Goal: Information Seeking & Learning: Find contact information

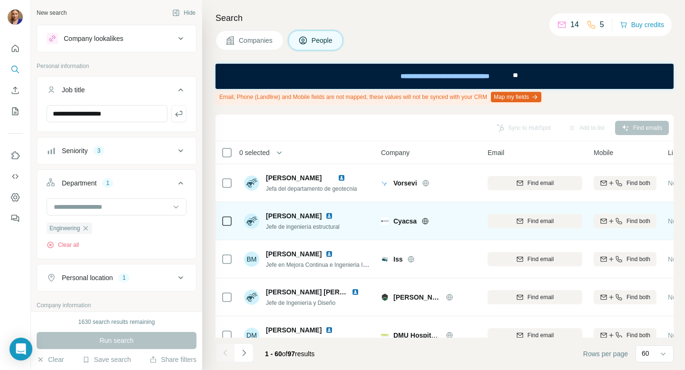
click at [333, 216] on img at bounding box center [330, 216] width 8 height 8
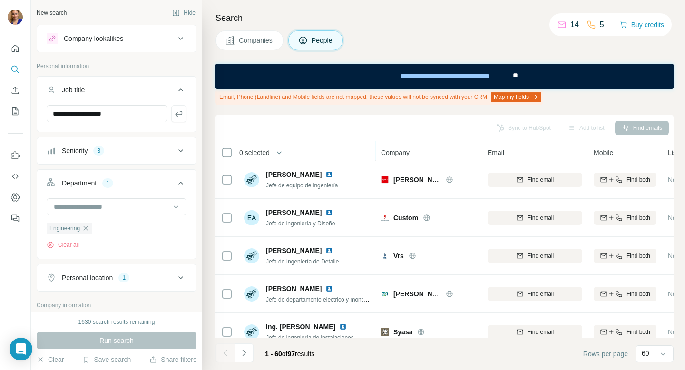
scroll to position [195, 0]
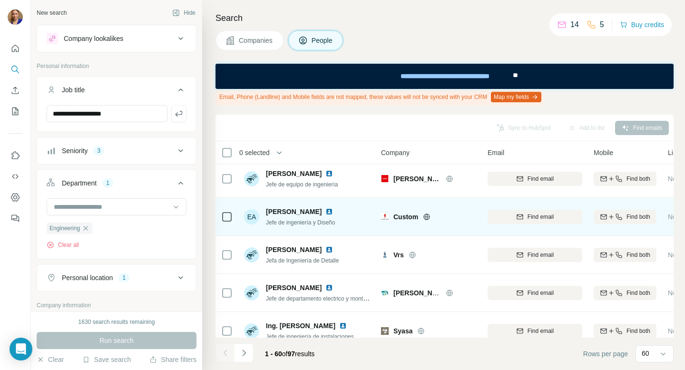
click at [333, 211] on img at bounding box center [330, 212] width 8 height 8
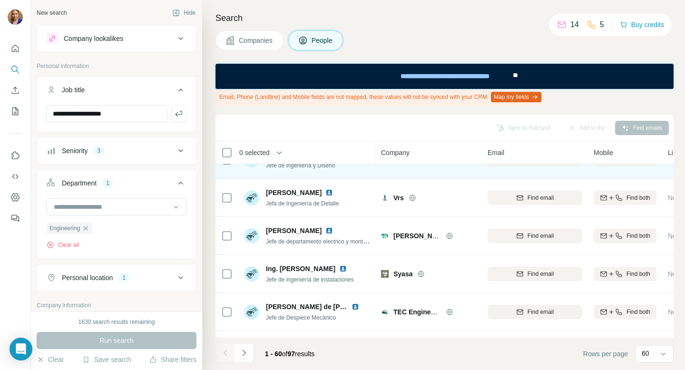
scroll to position [256, 0]
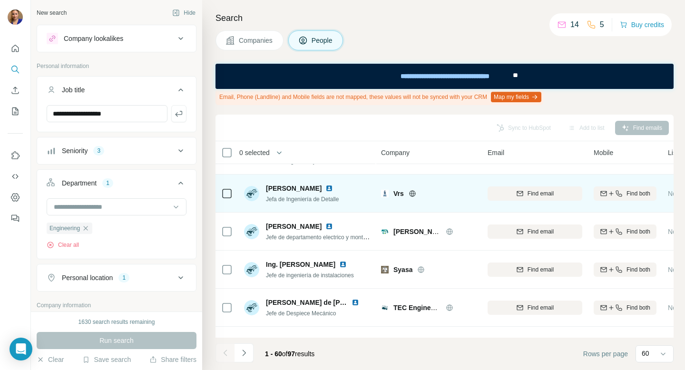
click at [333, 189] on img at bounding box center [330, 189] width 8 height 8
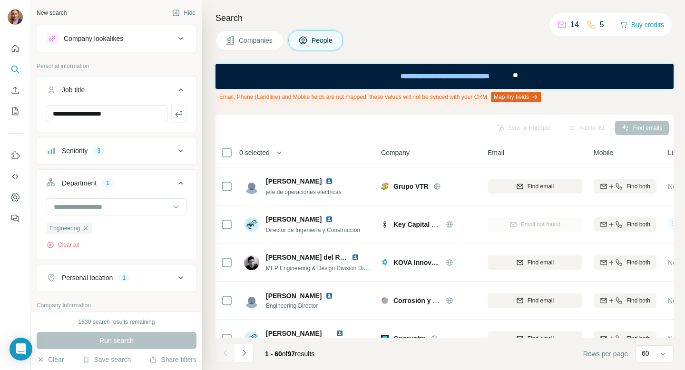
scroll to position [529, 0]
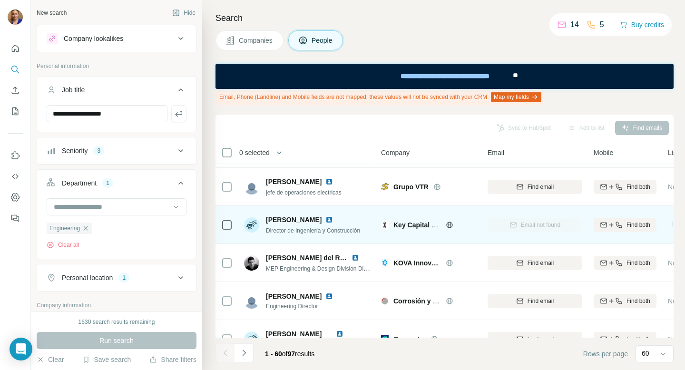
click at [333, 219] on img at bounding box center [330, 220] width 8 height 8
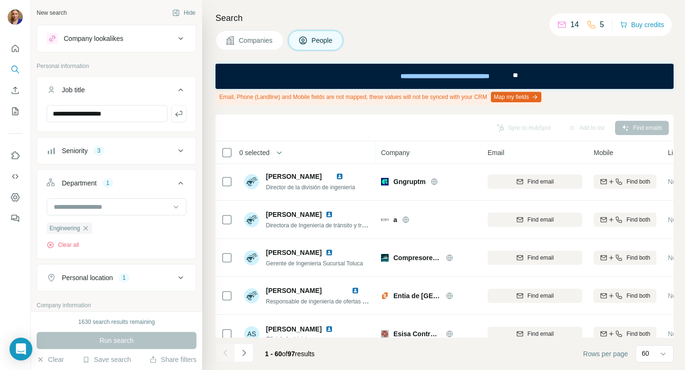
scroll to position [687, 0]
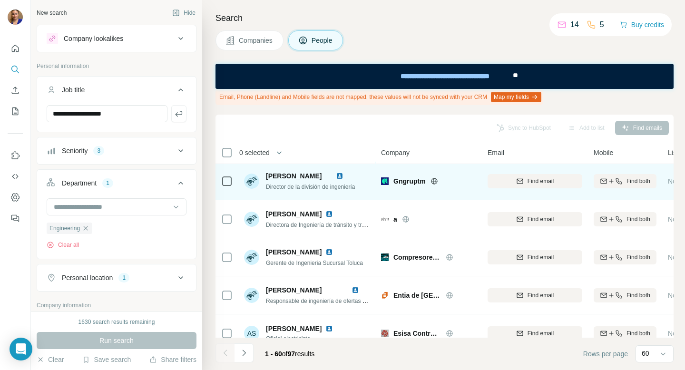
click at [344, 176] on img at bounding box center [340, 176] width 8 height 8
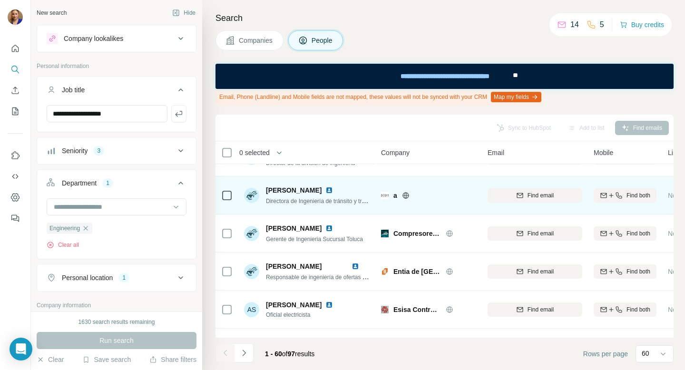
scroll to position [712, 0]
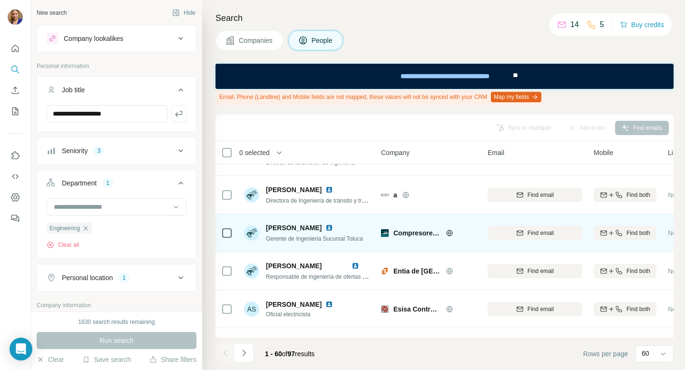
click at [333, 226] on img at bounding box center [330, 228] width 8 height 8
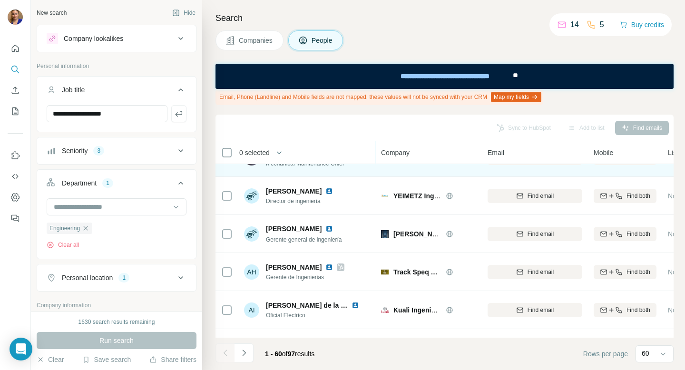
scroll to position [1017, 0]
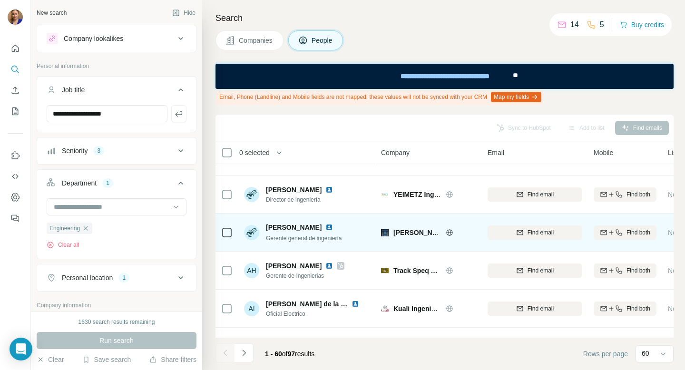
click at [326, 228] on img at bounding box center [330, 228] width 8 height 8
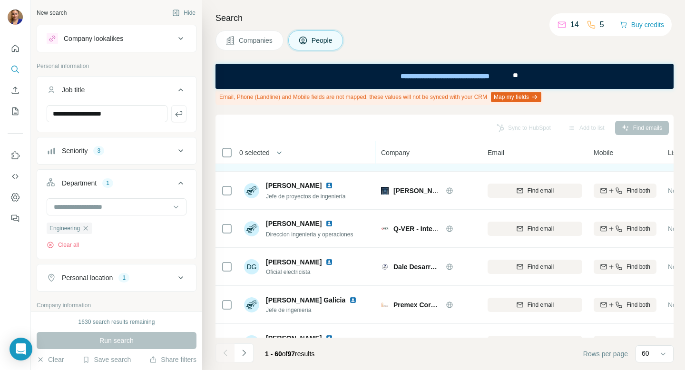
scroll to position [1178, 0]
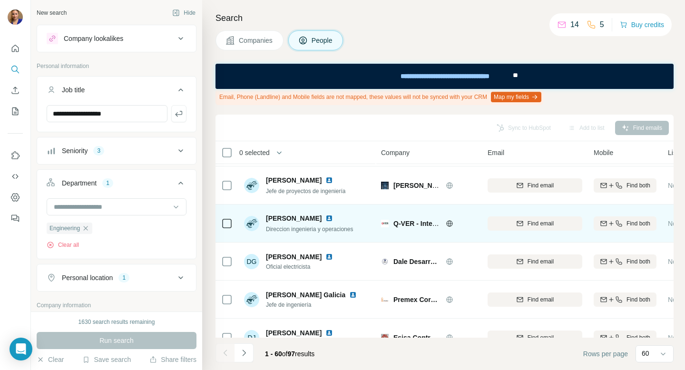
click at [326, 218] on img at bounding box center [330, 219] width 8 height 8
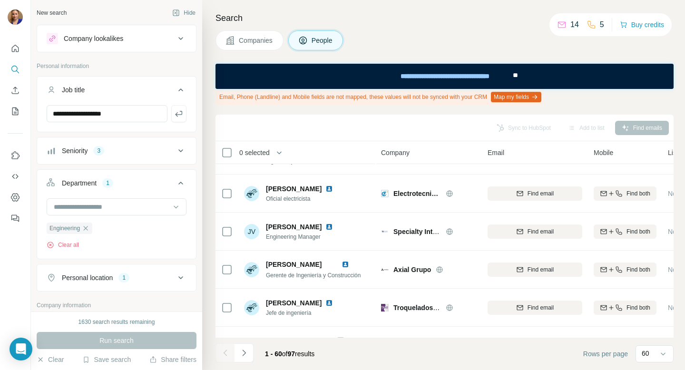
scroll to position [1938, 0]
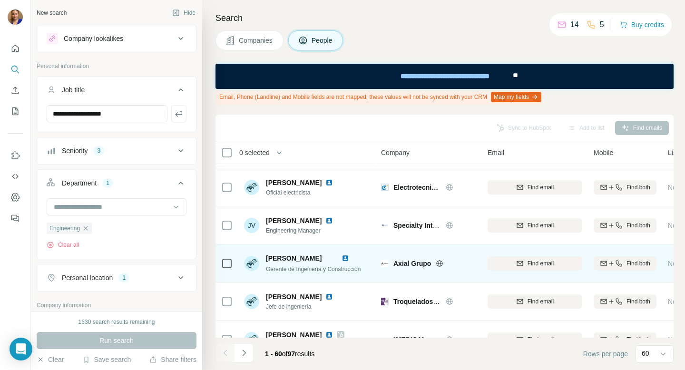
click at [349, 256] on img at bounding box center [346, 259] width 8 height 8
click at [349, 259] on img at bounding box center [346, 259] width 8 height 8
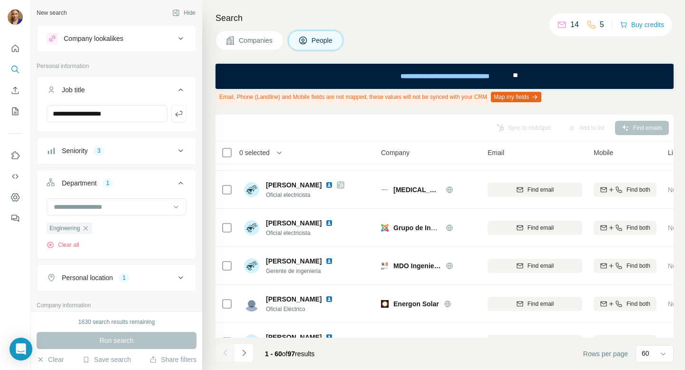
scroll to position [2111, 0]
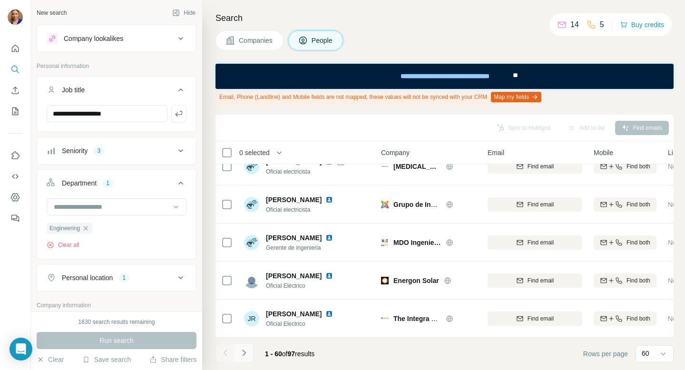
click at [245, 356] on icon "Navigate to next page" at bounding box center [244, 353] width 10 height 10
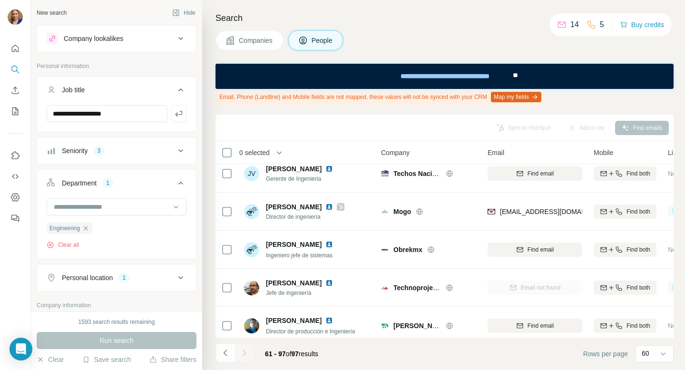
scroll to position [0, 0]
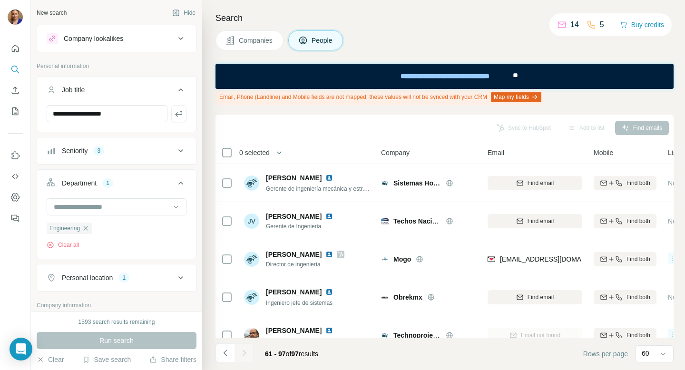
click at [118, 155] on div "Seniority 3" at bounding box center [111, 151] width 129 height 10
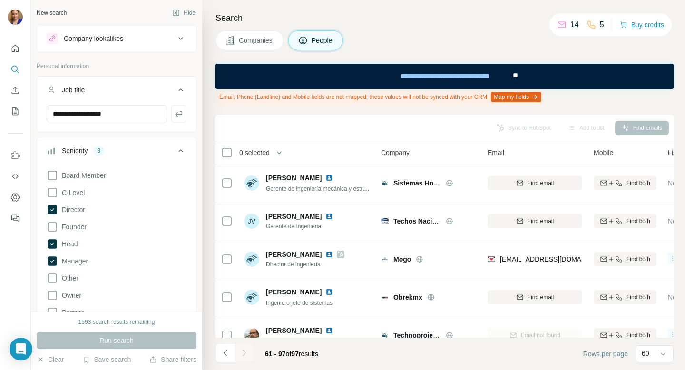
click at [182, 151] on icon at bounding box center [180, 150] width 5 height 3
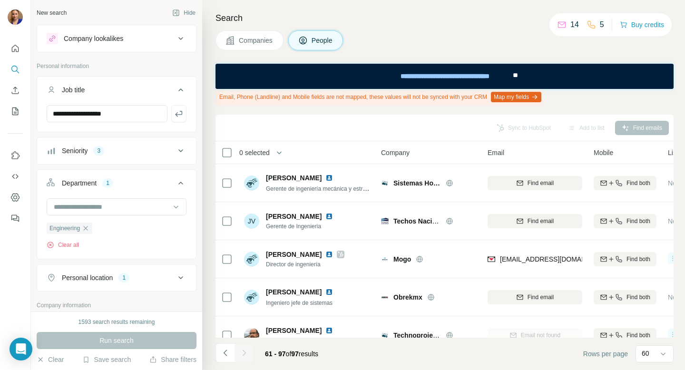
click at [181, 39] on icon at bounding box center [180, 38] width 11 height 11
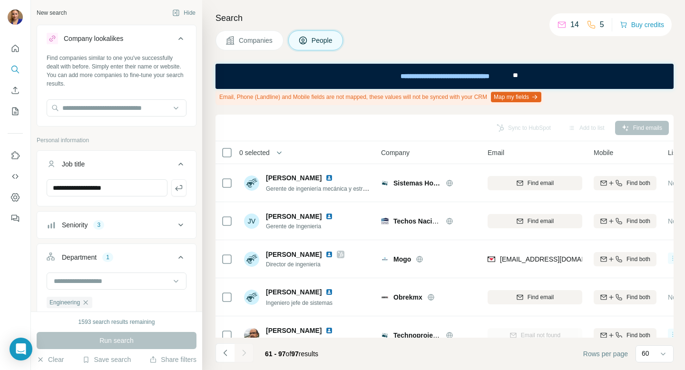
click at [181, 39] on icon at bounding box center [180, 38] width 11 height 11
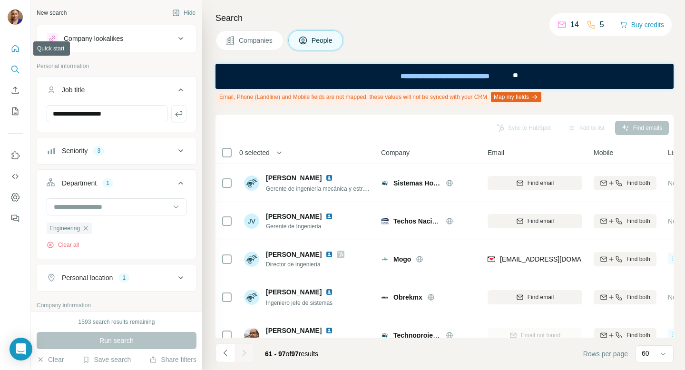
click at [14, 47] on icon "Quick start" at bounding box center [15, 49] width 10 height 10
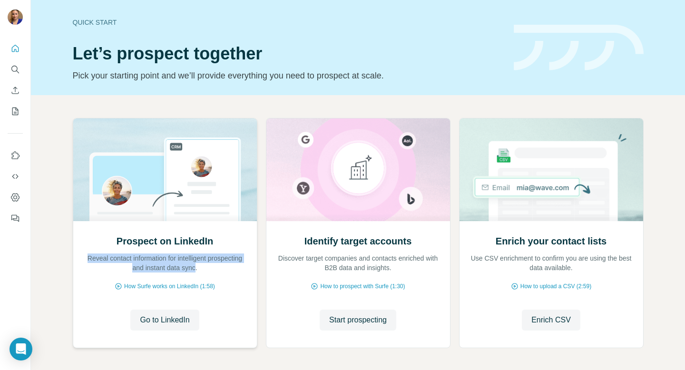
drag, startPoint x: 218, startPoint y: 268, endPoint x: 98, endPoint y: 260, distance: 120.2
click at [98, 260] on p "Reveal contact information for intelligent prospecting and instant data sync." at bounding box center [165, 263] width 165 height 19
copy p "Reveal contact information for intelligent prospecting and instant data sync"
click at [82, 296] on div "Prospect on LinkedIn Reveal contact information for intelligent prospecting and…" at bounding box center [165, 284] width 184 height 127
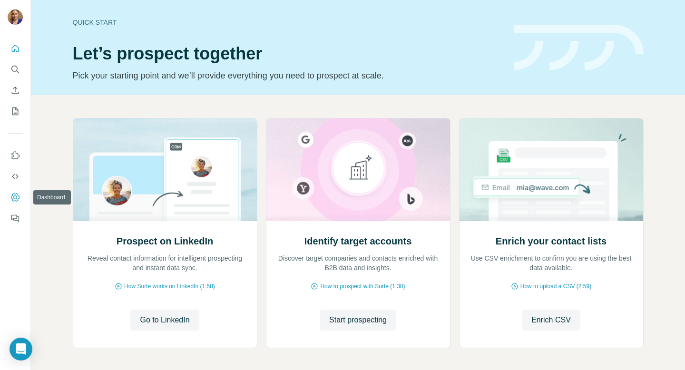
click at [16, 195] on icon "Dashboard" at bounding box center [15, 198] width 10 height 10
click at [18, 151] on icon "Use Surfe on LinkedIn" at bounding box center [15, 156] width 10 height 10
click at [16, 196] on icon "Dashboard" at bounding box center [15, 198] width 4 height 4
click at [16, 109] on icon "My lists" at bounding box center [16, 111] width 5 height 6
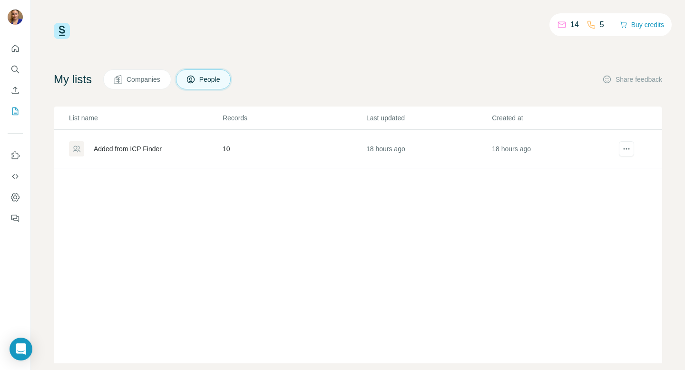
click at [228, 149] on td "10" at bounding box center [294, 149] width 144 height 39
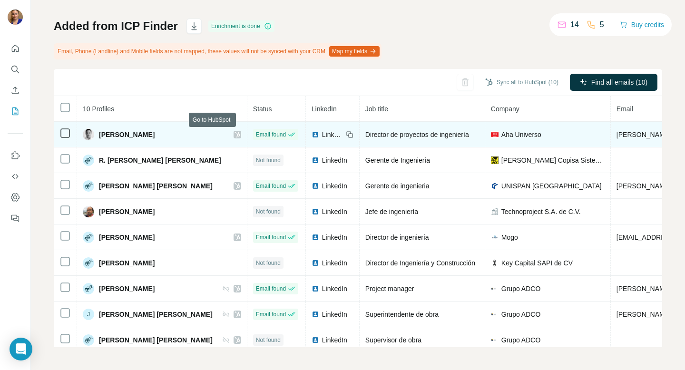
click at [235, 135] on icon at bounding box center [237, 135] width 5 height 6
click at [312, 135] on img at bounding box center [316, 135] width 8 height 8
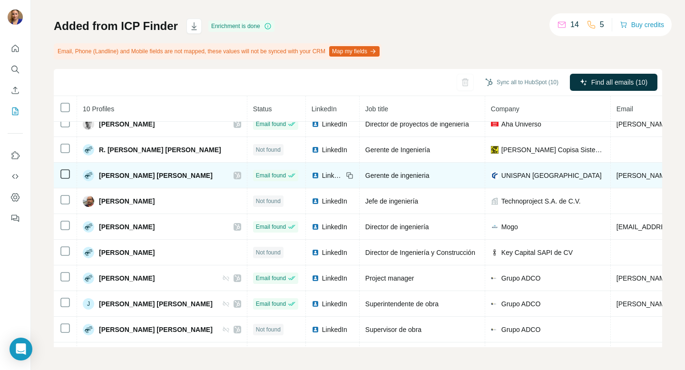
scroll to position [11, 0]
click at [235, 176] on icon at bounding box center [238, 175] width 6 height 8
click at [312, 175] on img at bounding box center [316, 175] width 8 height 8
